Goal: Find contact information: Find contact information

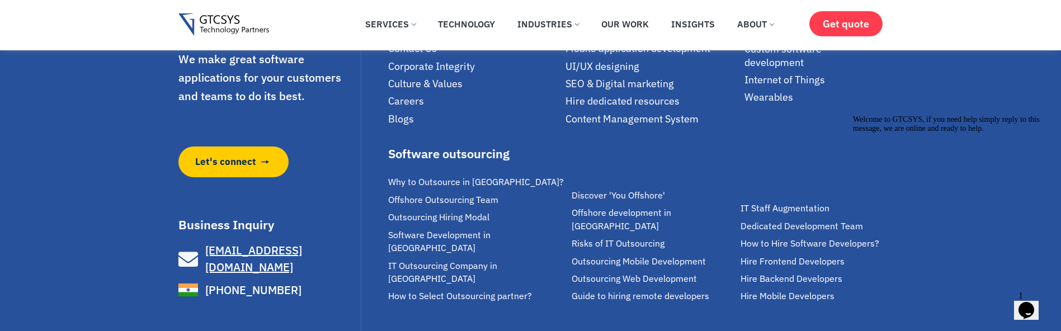
click at [276, 282] on span "[PHONE_NUMBER]" at bounding box center [252, 290] width 99 height 17
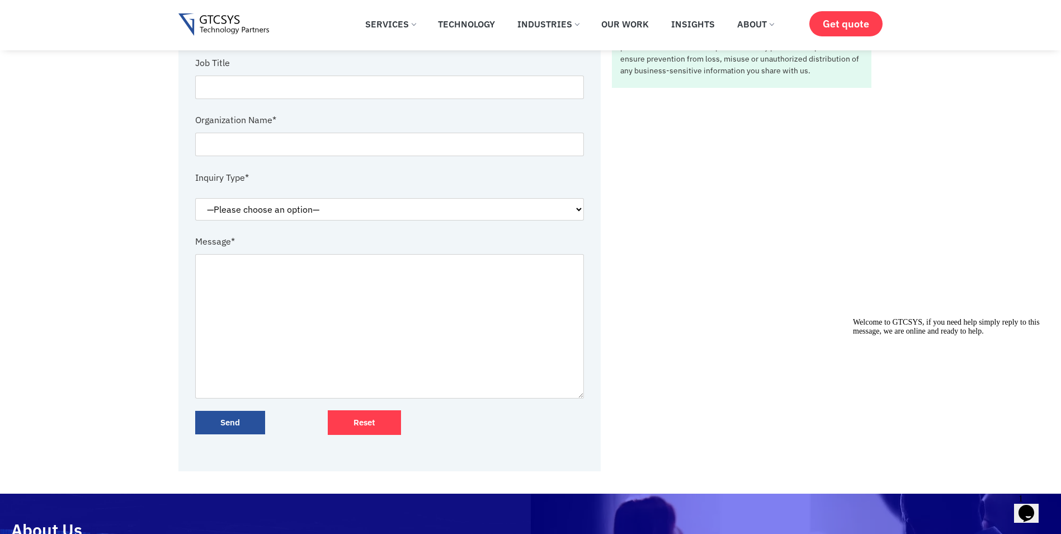
scroll to position [336, 0]
click at [252, 37] on div "✕ Services Application Services Web Application Mobile Application AI (Artifici…" at bounding box center [530, 24] width 705 height 35
drag, startPoint x: 244, startPoint y: 25, endPoint x: 251, endPoint y: 27, distance: 7.6
click at [244, 25] on img at bounding box center [223, 24] width 91 height 23
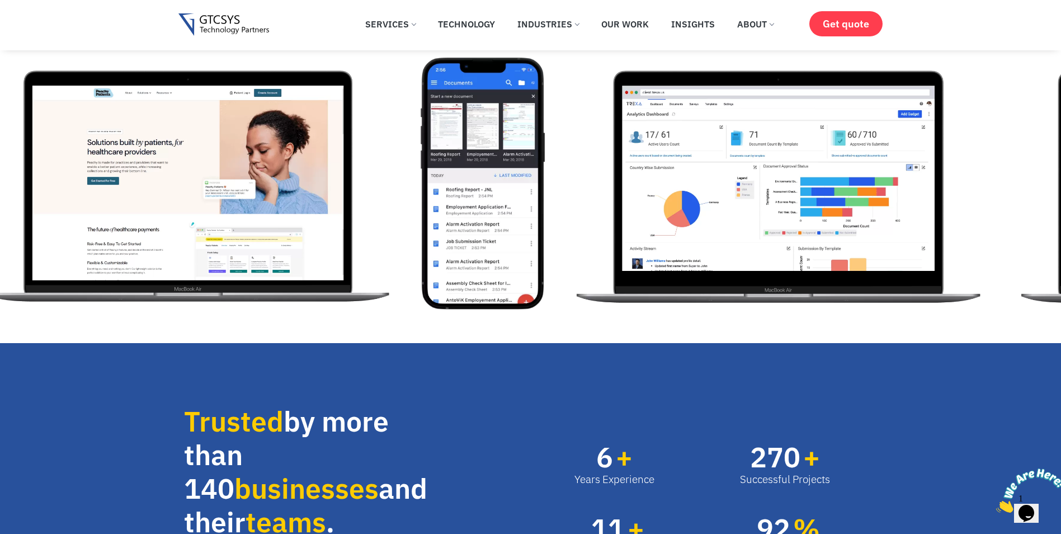
click at [567, 154] on img "3 / 12" at bounding box center [778, 184] width 423 height 252
